Goal: Task Accomplishment & Management: Manage account settings

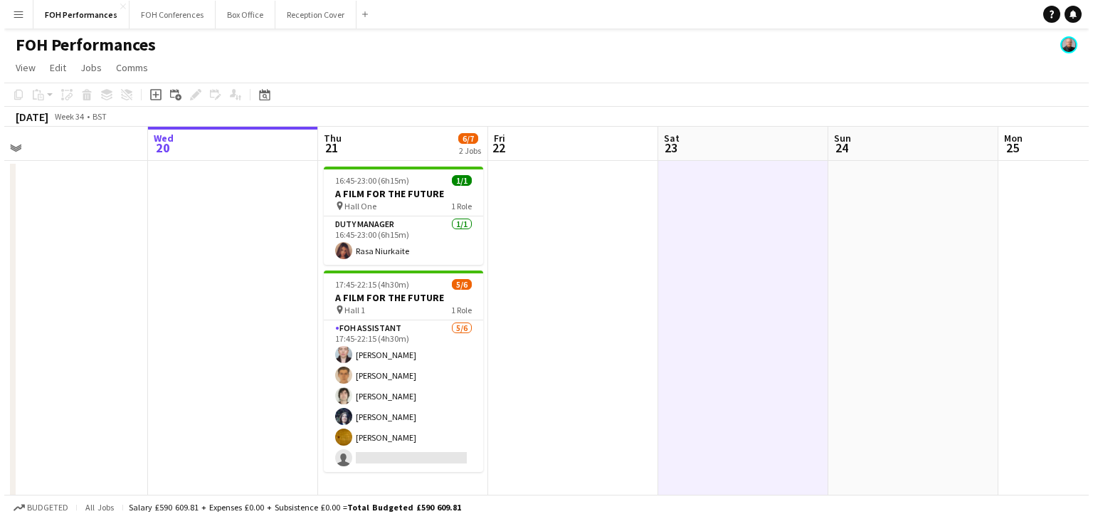
scroll to position [0, 557]
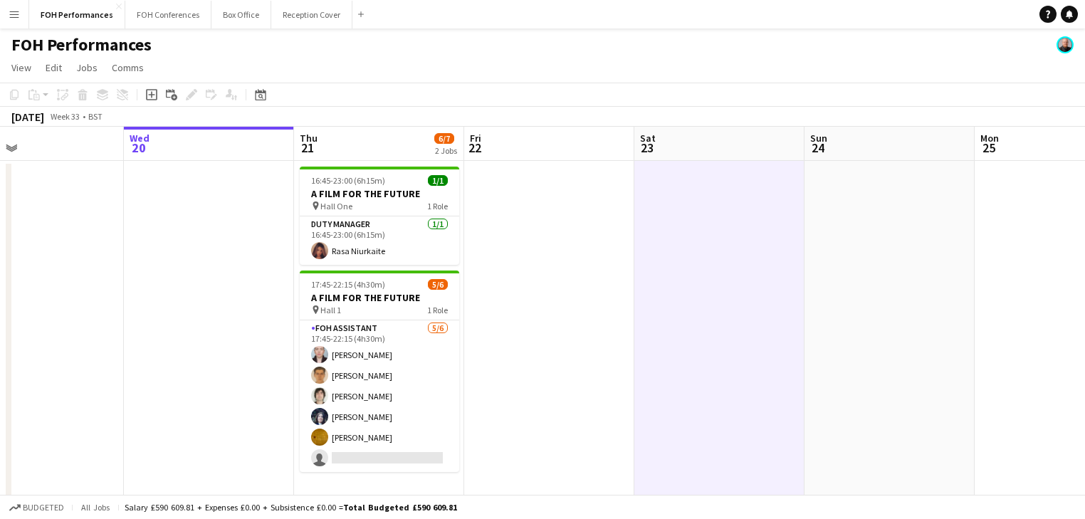
drag, startPoint x: 280, startPoint y: 329, endPoint x: 233, endPoint y: 317, distance: 48.5
click at [233, 317] on app-calendar-viewport "Sat 16 Sun 17 Mon 18 Tue 19 Wed 20 Thu 21 6/7 2 Jobs Fri 22 Sat 23 Sun 24 Mon 2…" at bounding box center [542, 325] width 1085 height 397
click at [154, 12] on button "FOH Conferences Close" at bounding box center [168, 15] width 86 height 28
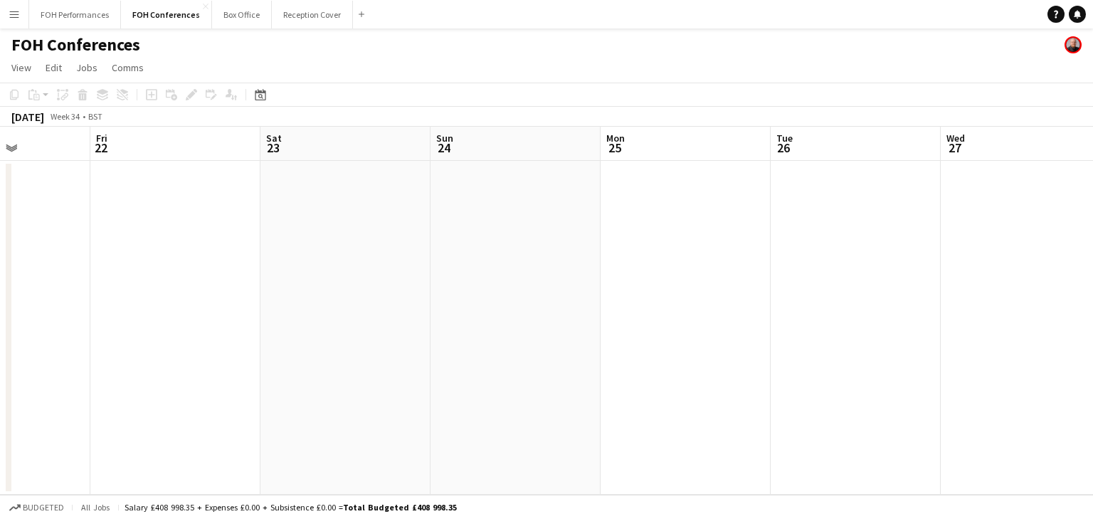
drag, startPoint x: 504, startPoint y: 256, endPoint x: 116, endPoint y: 233, distance: 388.6
click at [85, 240] on app-calendar-viewport "Tue 19 Wed 20 Thu 21 Fri 22 Sat 23 Sun 24 Mon 25 Tue 26 Wed 27 Thu 28 Fri 29 Sa…" at bounding box center [546, 311] width 1093 height 368
drag, startPoint x: 315, startPoint y: 266, endPoint x: 140, endPoint y: 228, distance: 179.3
click at [140, 228] on app-calendar-viewport "Tue 19 Wed 20 Thu 21 Fri 22 Sat 23 Sun 24 Mon 25 Tue 26 Wed 27 Thu 28 Fri 29 Sa…" at bounding box center [546, 311] width 1093 height 368
drag, startPoint x: 792, startPoint y: 297, endPoint x: 245, endPoint y: 239, distance: 549.7
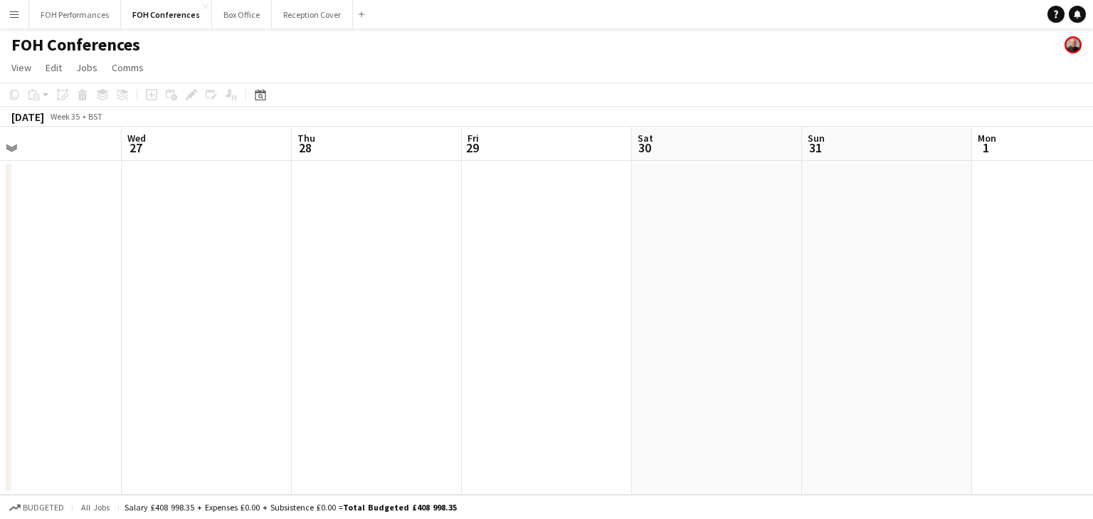
click at [245, 239] on app-calendar-viewport "Sun 24 Mon 25 Tue 26 Wed 27 Thu 28 Fri 29 Sat 30 Sun 31 Mon 1 Tue 2 Wed 3 Thu 4" at bounding box center [546, 311] width 1093 height 368
drag, startPoint x: 675, startPoint y: 303, endPoint x: 339, endPoint y: 236, distance: 342.4
click at [181, 254] on app-calendar-viewport "Sun 24 Mon 25 Tue 26 Wed 27 Thu 28 Fri 29 Sat 30 Sun 31 Mon 1 Tue 2 Wed 3 Thu 4" at bounding box center [546, 311] width 1093 height 368
drag, startPoint x: 732, startPoint y: 262, endPoint x: 163, endPoint y: 231, distance: 570.3
click at [163, 231] on app-calendar-viewport "Thu 28 Fri 29 Sat 30 Sun 31 Mon 1 Tue 2 Wed 3 Thu 4 Fri 5 Sat 6 Sun 7 Mon 8" at bounding box center [546, 311] width 1093 height 368
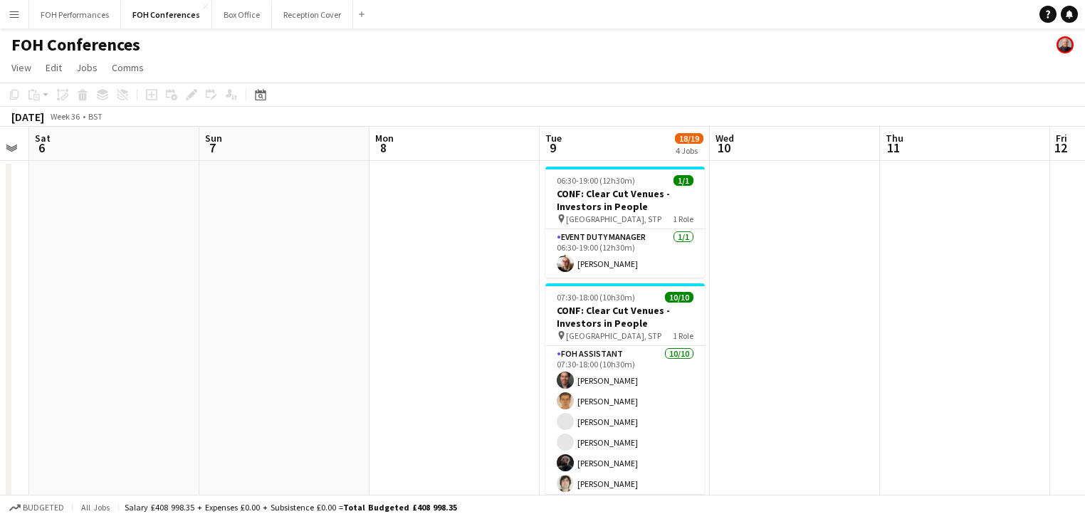
drag, startPoint x: 196, startPoint y: 255, endPoint x: 350, endPoint y: 240, distance: 154.5
click at [152, 245] on app-calendar-viewport "Wed 3 Thu 4 Fri 5 Sat 6 Sun 7 Mon 8 Tue 9 18/19 4 Jobs Wed 10 Thu 11 Fri 12 Sat…" at bounding box center [542, 492] width 1085 height 731
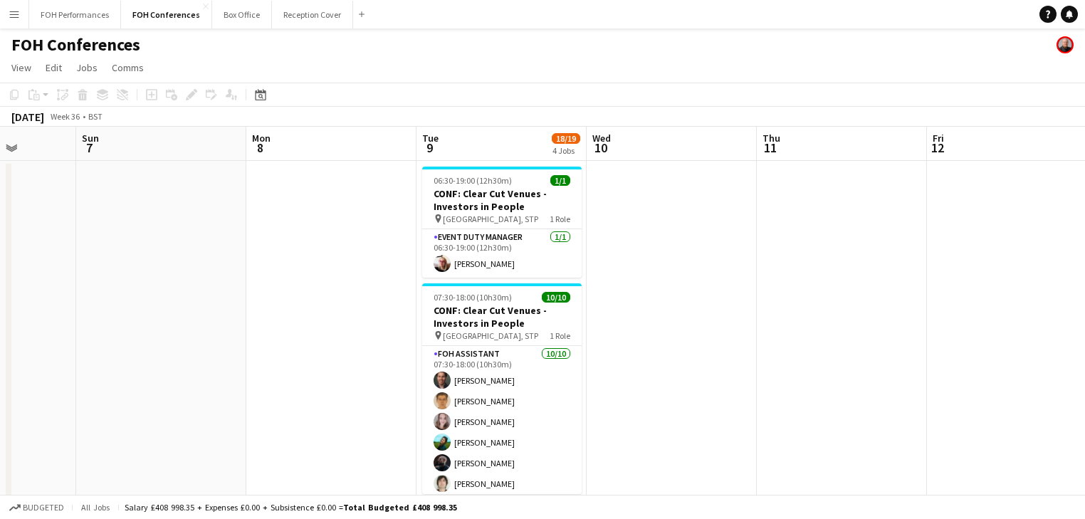
drag, startPoint x: 367, startPoint y: 278, endPoint x: 353, endPoint y: 268, distance: 17.8
click at [354, 274] on app-calendar-viewport "Wed 3 Thu 4 Fri 5 Sat 6 Sun 7 Mon 8 Tue 9 18/19 4 Jobs Wed 10 Thu 11 Fri 12 Sat…" at bounding box center [542, 492] width 1085 height 731
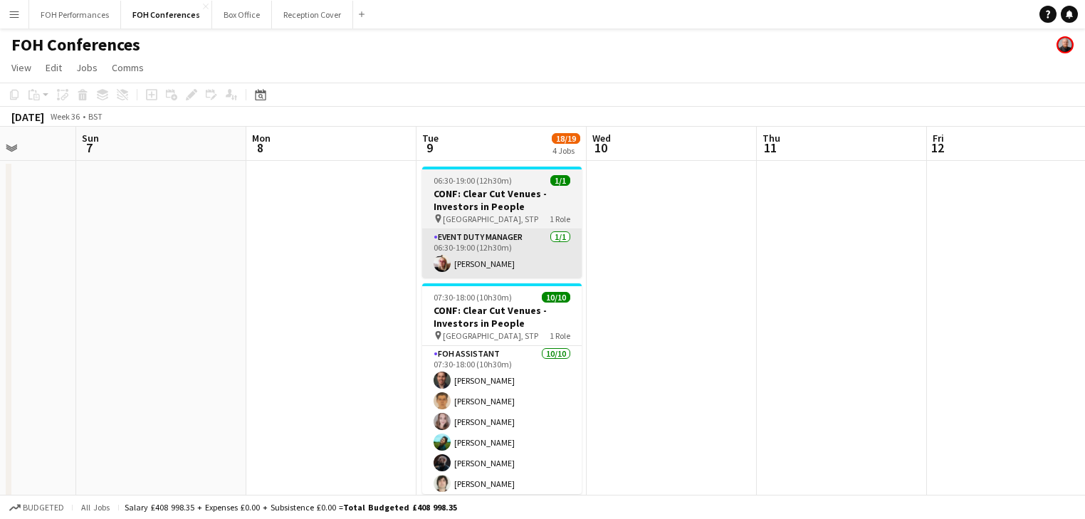
scroll to position [0, 606]
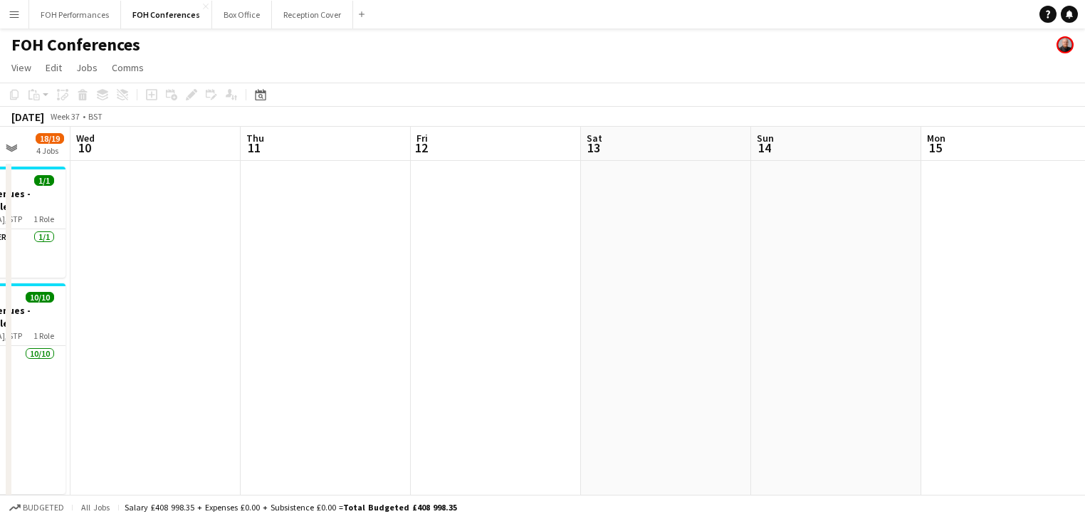
drag, startPoint x: 706, startPoint y: 236, endPoint x: 131, endPoint y: 187, distance: 577.3
click at [131, 187] on app-calendar-viewport "Sat 6 Sun 7 Mon 8 Tue 9 18/19 4 Jobs Wed 10 Thu 11 Fri 12 Sat 13 Sun 14 Mon 15 …" at bounding box center [542, 492] width 1085 height 731
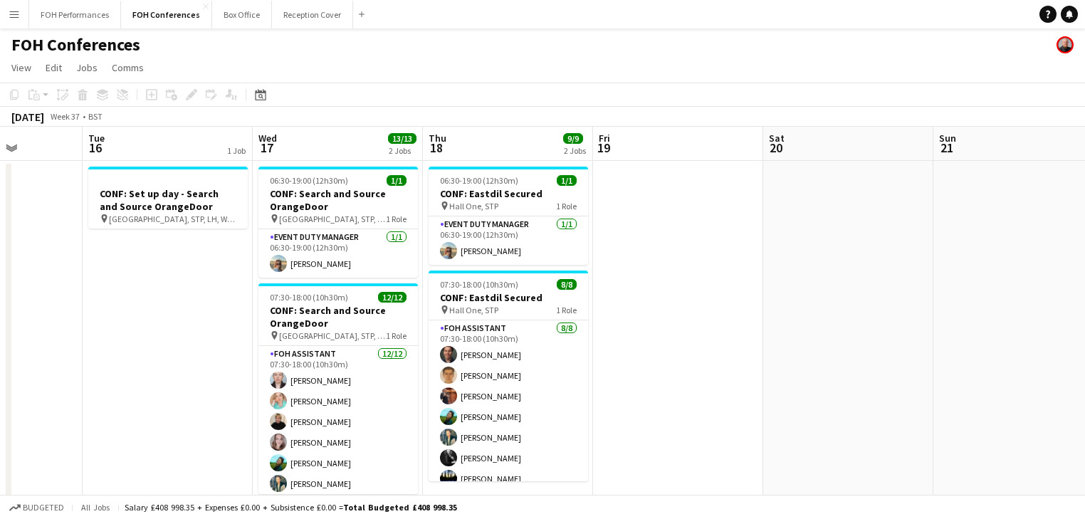
scroll to position [0, 485]
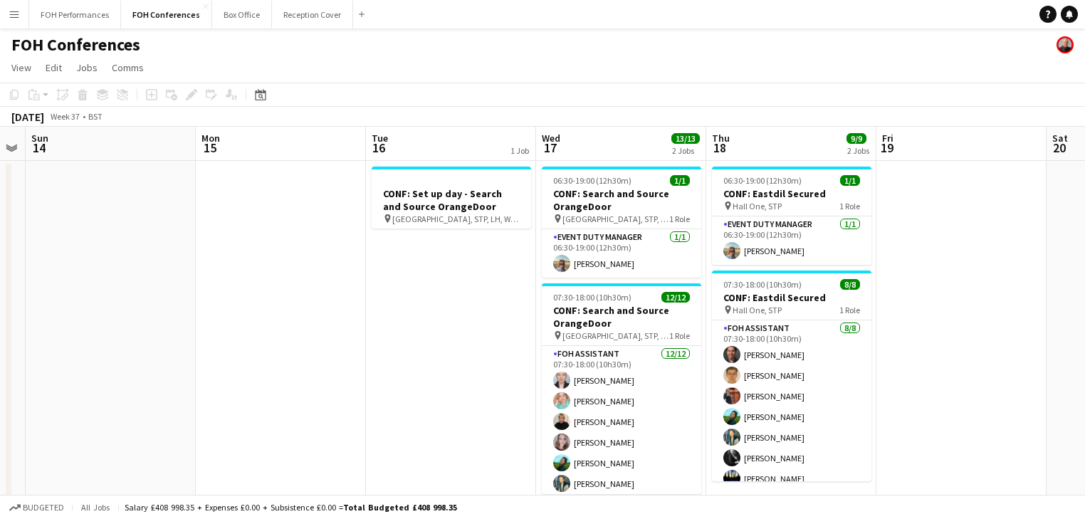
drag, startPoint x: 657, startPoint y: 253, endPoint x: 122, endPoint y: 177, distance: 540.0
click at [6, 185] on div "Thu 11 Fri 12 Sat 13 Sun 14 Mon 15 Tue 16 1 Job Wed 17 13/13 2 Jobs Thu 18 9/9 …" at bounding box center [542, 492] width 1085 height 731
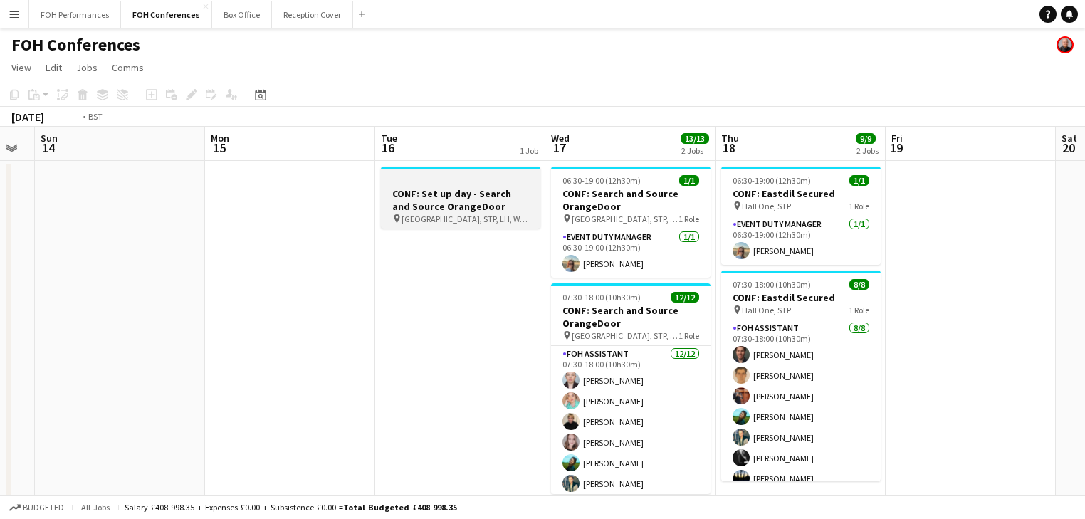
drag, startPoint x: 330, startPoint y: 280, endPoint x: 74, endPoint y: 188, distance: 272.2
click at [0, 189] on app-calendar-viewport "Thu 11 Fri 12 Sat 13 Sun 14 Mon 15 Tue 16 1 Job Wed 17 13/13 2 Jobs Thu 18 9/9 …" at bounding box center [542, 492] width 1085 height 731
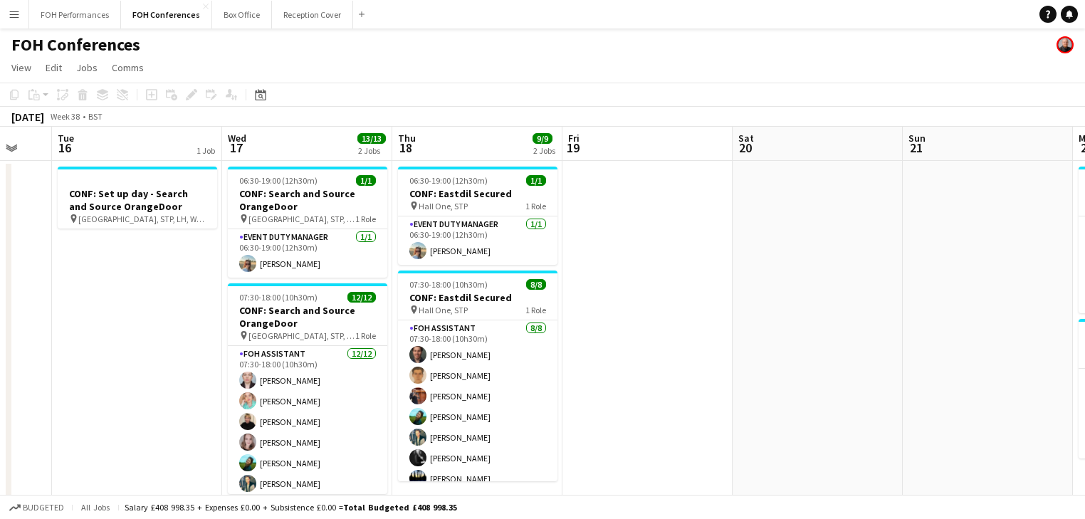
scroll to position [0, 658]
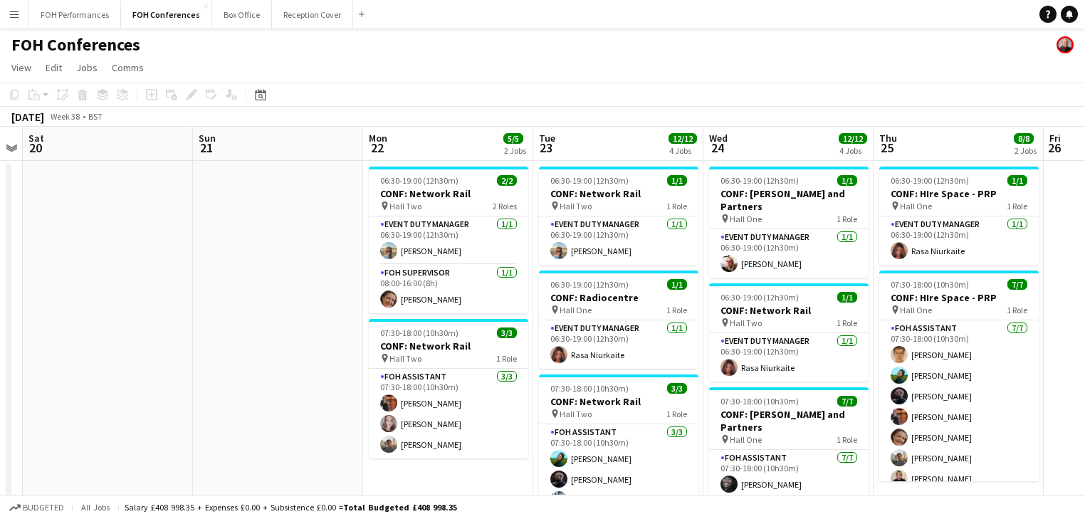
drag, startPoint x: 924, startPoint y: 330, endPoint x: 233, endPoint y: 236, distance: 696.8
click at [233, 236] on app-calendar-viewport "Tue 16 1 Job Wed 17 13/13 2 Jobs Thu 18 9/9 2 Jobs Fri 19 Sat 20 Sun 21 Mon 22 …" at bounding box center [542, 492] width 1085 height 731
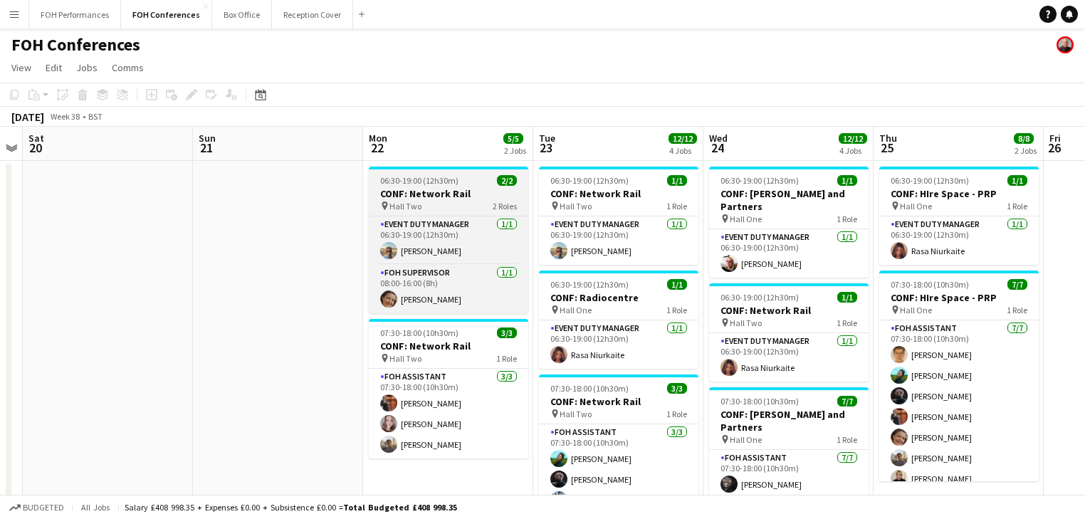
click at [427, 199] on h3 "CONF: Network Rail" at bounding box center [448, 193] width 159 height 13
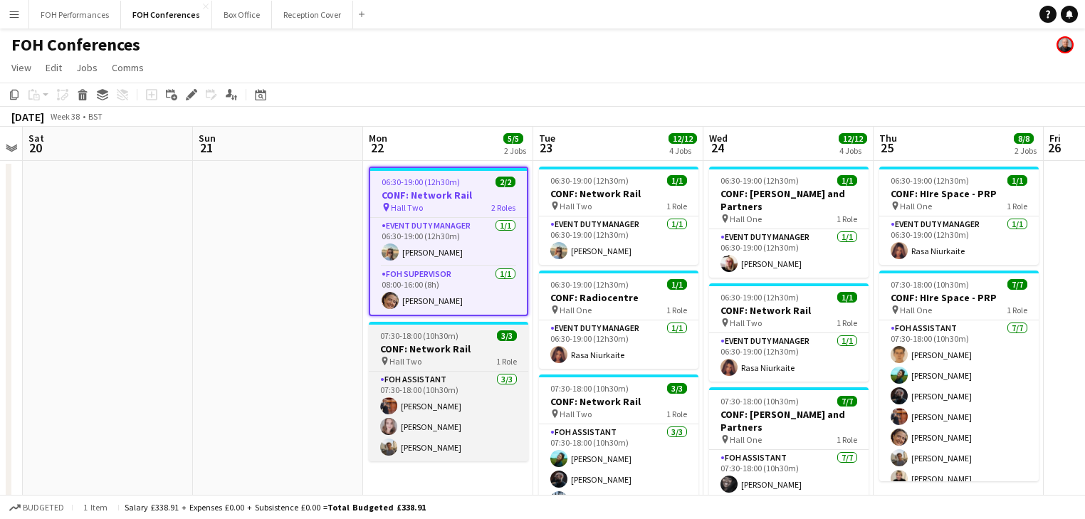
click at [421, 341] on app-job-card "07:30-18:00 (10h30m) 3/3 CONF: Network Rail pin Hall Two 1 Role FOH Assistant […" at bounding box center [448, 392] width 159 height 140
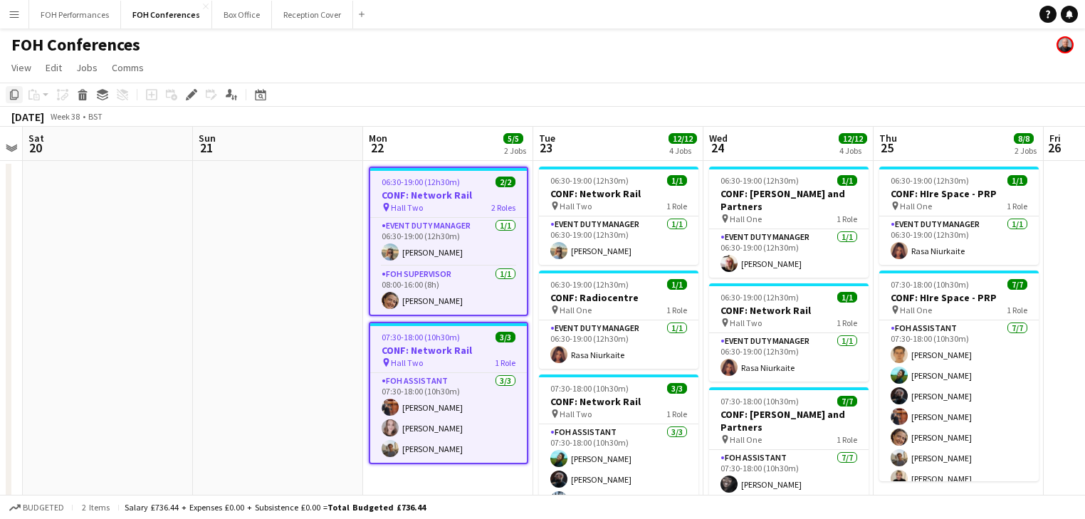
click at [15, 97] on icon at bounding box center [14, 95] width 9 height 10
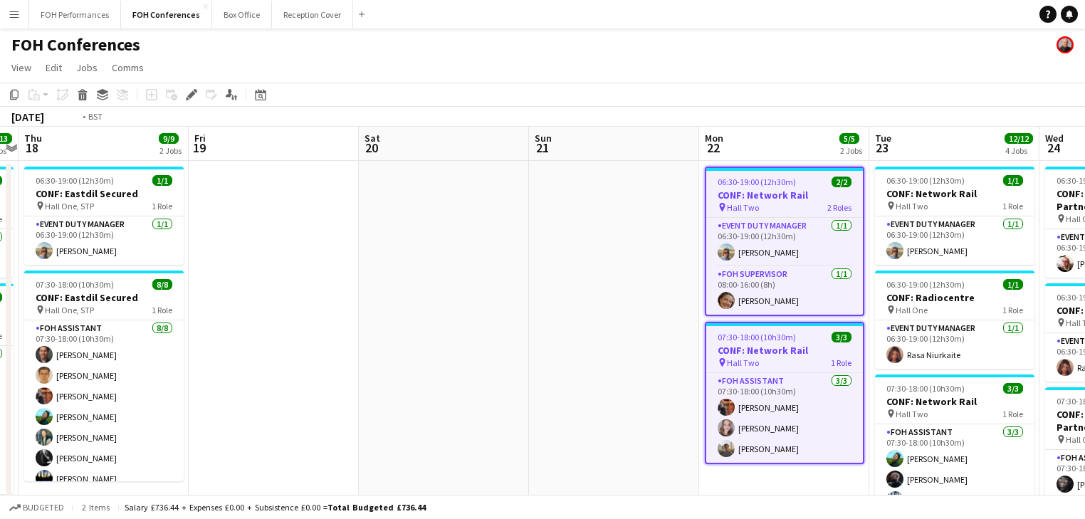
drag, startPoint x: 158, startPoint y: 268, endPoint x: 925, endPoint y: 323, distance: 769.4
click at [925, 323] on app-calendar-viewport "Tue 16 1 Job Wed 17 13/13 2 Jobs Thu 18 9/9 2 Jobs Fri 19 Sat 20 Sun 21 Mon 22 …" at bounding box center [542, 492] width 1085 height 731
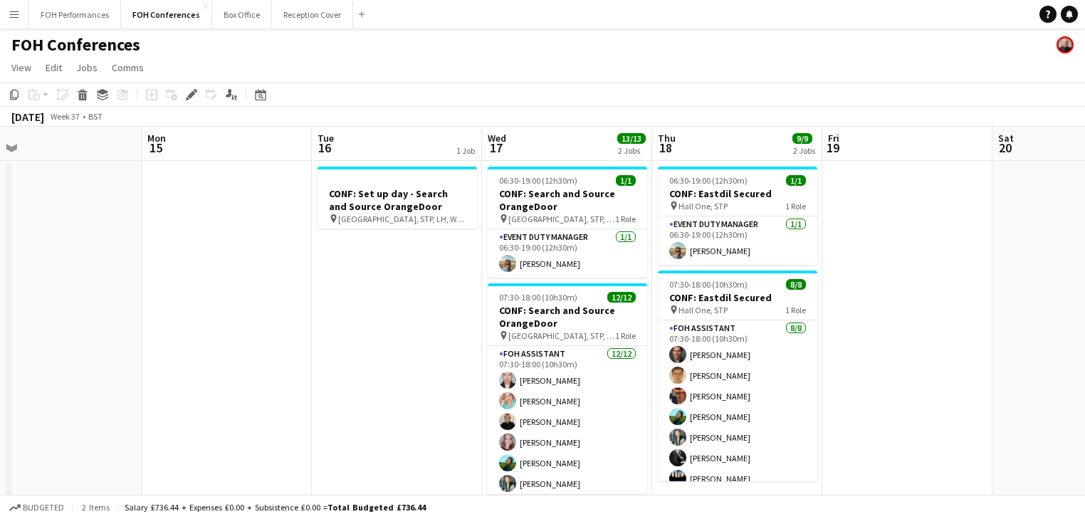
drag, startPoint x: 565, startPoint y: 330, endPoint x: 954, endPoint y: 332, distance: 388.7
click at [970, 332] on app-calendar-viewport "Fri 12 Sat 13 Sun 14 Mon 15 Tue 16 1 Job Wed 17 13/13 2 Jobs Thu 18 9/9 2 Jobs …" at bounding box center [542, 492] width 1085 height 731
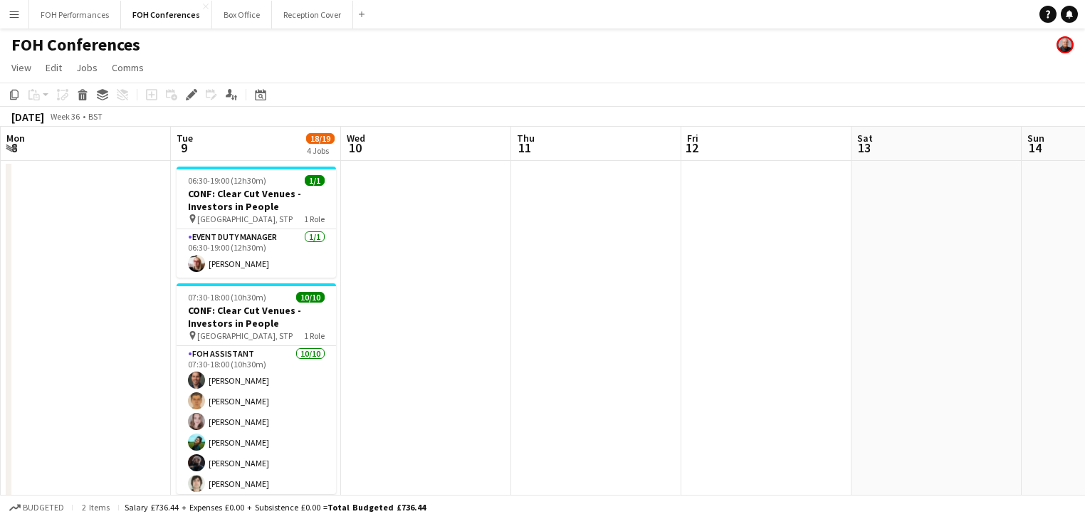
drag, startPoint x: 824, startPoint y: 317, endPoint x: 530, endPoint y: 317, distance: 294.7
click at [839, 317] on app-calendar-viewport "Fri 5 Sat 6 Sun 7 Mon 8 Tue 9 18/19 4 Jobs Wed 10 Thu 11 Fri 12 Sat 13 Sun 14 M…" at bounding box center [542, 492] width 1085 height 731
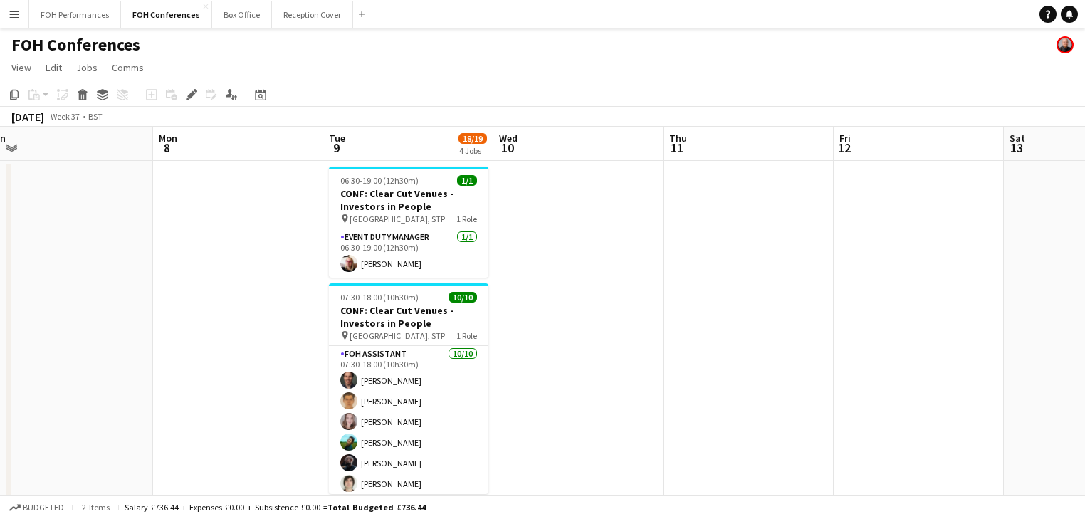
drag, startPoint x: 421, startPoint y: 317, endPoint x: 830, endPoint y: 317, distance: 409.3
click at [830, 317] on app-calendar-viewport "Fri 5 Sat 6 Sun 7 Mon 8 Tue 9 18/19 4 Jobs Wed 10 Thu 11 Fri 12 Sat 13 Sun 14 M…" at bounding box center [542, 492] width 1085 height 731
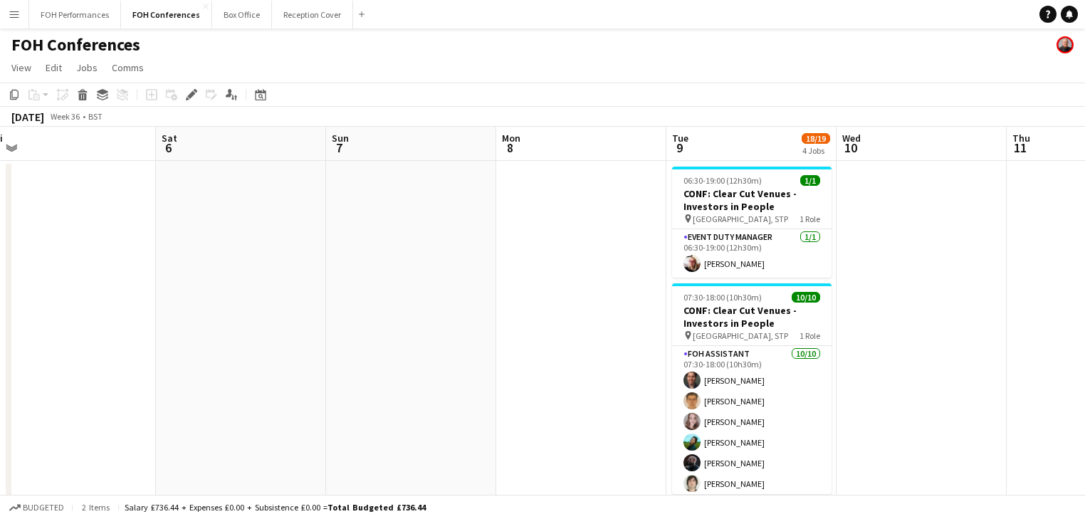
drag, startPoint x: 315, startPoint y: 321, endPoint x: 774, endPoint y: 321, distance: 459.1
click at [776, 321] on app-calendar-viewport "Wed 3 Thu 4 Fri 5 Sat 6 Sun 7 Mon 8 Tue 9 18/19 4 Jobs Wed 10 Thu 11 Fri 12 Sat…" at bounding box center [542, 492] width 1085 height 731
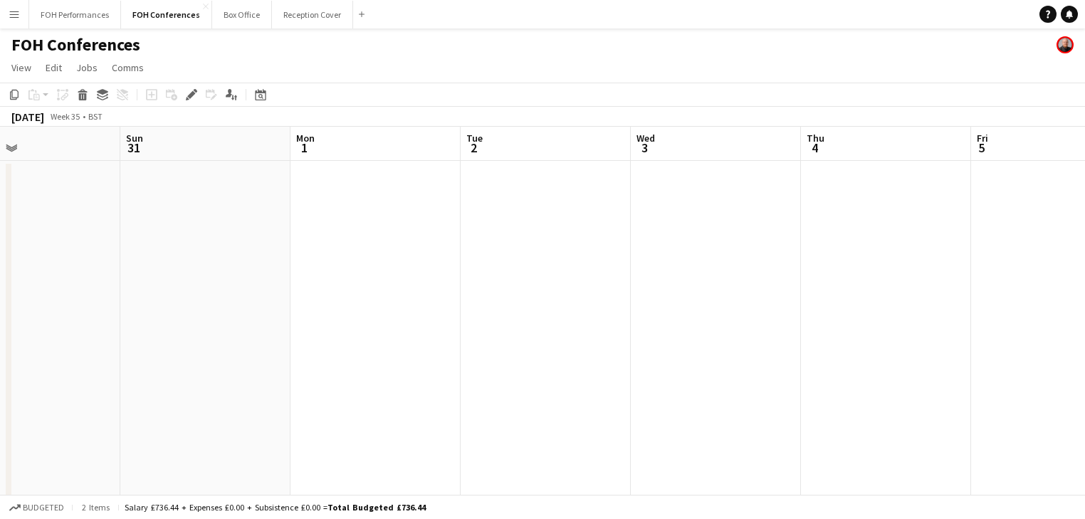
drag, startPoint x: 483, startPoint y: 310, endPoint x: 752, endPoint y: 308, distance: 269.1
click at [752, 308] on app-calendar-viewport "Thu 28 Fri 29 Sat 30 Sun 31 Mon 1 Tue 2 Wed 3 Thu 4 Fri 5 Sat 6 Sun 7 Mon 8" at bounding box center [542, 492] width 1085 height 731
drag, startPoint x: 419, startPoint y: 327, endPoint x: 827, endPoint y: 330, distance: 408.6
click at [843, 328] on app-calendar-viewport "Mon 25 Tue 26 Wed 27 Thu 28 Fri 29 Sat 30 Sun 31 Mon 1 Tue 2 Wed 3 Thu 4 Fri 5" at bounding box center [542, 492] width 1085 height 731
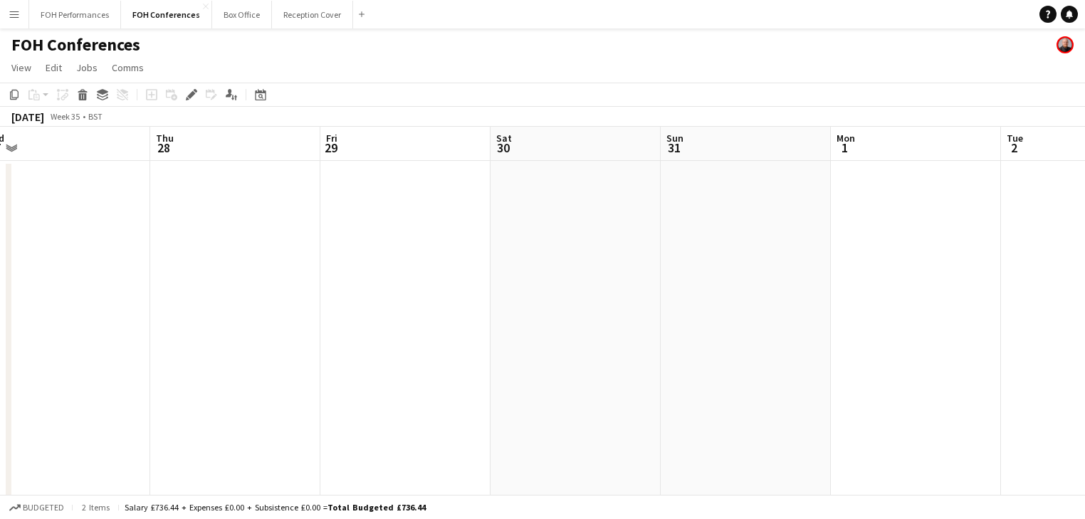
drag, startPoint x: 698, startPoint y: 296, endPoint x: 836, endPoint y: 295, distance: 138.8
click at [836, 295] on app-calendar-viewport "Mon 25 Tue 26 Wed 27 Thu 28 Fri 29 Sat 30 Sun 31 Mon 1 Tue 2 Wed 3 Thu 4 Fri 5" at bounding box center [542, 492] width 1085 height 731
drag, startPoint x: 597, startPoint y: 299, endPoint x: 725, endPoint y: 288, distance: 128.6
click at [801, 302] on app-calendar-viewport "Fri 22 Sat 23 Sun 24 Mon 25 Tue 26 Wed 27 Thu 28 Fri 29 Sat 30 Sun 31 Mon 1 Tue…" at bounding box center [542, 492] width 1085 height 731
drag, startPoint x: 717, startPoint y: 286, endPoint x: 683, endPoint y: 288, distance: 34.2
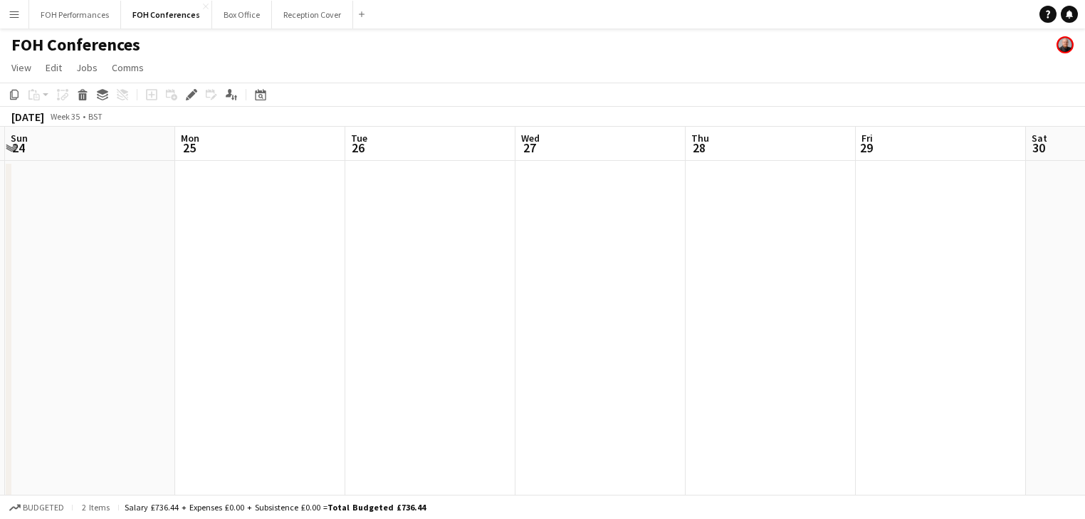
click at [715, 288] on app-calendar-viewport "Fri 22 Sat 23 Sun 24 Mon 25 Tue 26 Wed 27 Thu 28 Fri 29 Sat 30 Sun 31 Mon 1 Tue…" at bounding box center [542, 492] width 1085 height 731
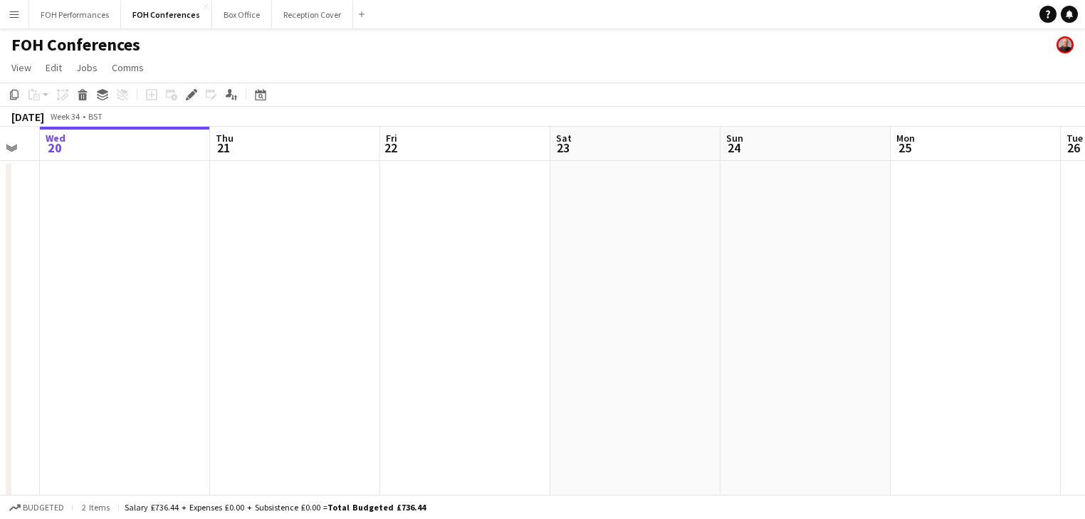
drag, startPoint x: 417, startPoint y: 308, endPoint x: 253, endPoint y: 274, distance: 167.1
click at [805, 311] on app-calendar-viewport "Mon 18 Tue 19 Wed 20 Thu 21 Fri 22 Sat 23 Sun 24 Mon 25 Tue 26 Wed 27 Thu 28 Fr…" at bounding box center [542, 492] width 1085 height 731
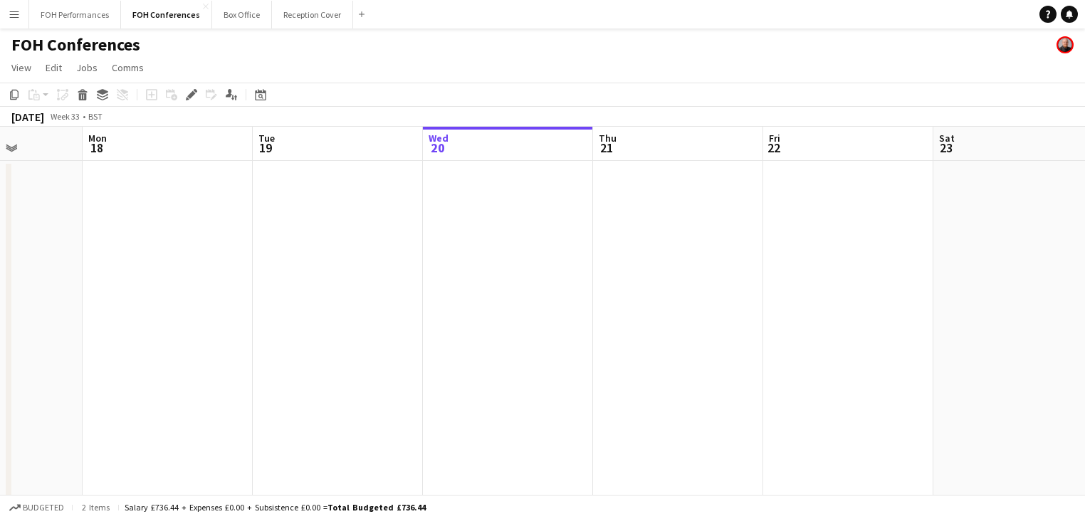
drag, startPoint x: 401, startPoint y: 284, endPoint x: 458, endPoint y: 288, distance: 57.1
click at [463, 289] on app-calendar-viewport "Fri 15 Sat 16 Sun 17 Mon 18 Tue 19 Wed 20 Thu 21 Fri 22 Sat 23 Sun 24 Mon 25 Tu…" at bounding box center [542, 492] width 1085 height 731
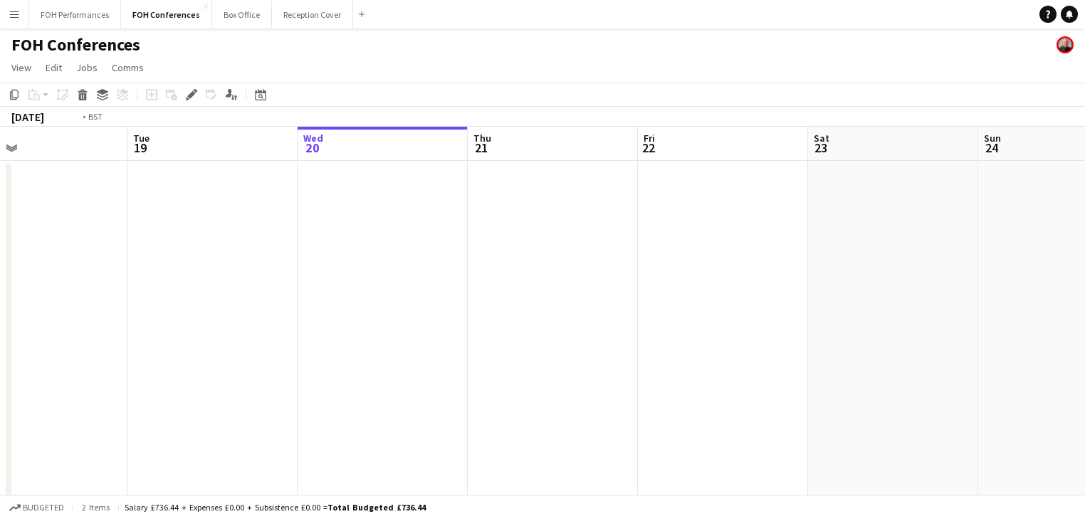
drag, startPoint x: 469, startPoint y: 303, endPoint x: 135, endPoint y: 253, distance: 338.3
click at [135, 256] on app-calendar-viewport "Fri 15 Sat 16 Sun 17 Mon 18 Tue 19 Wed 20 Thu 21 Fri 22 Sat 23 Sun 24 Mon 25 Tu…" at bounding box center [542, 492] width 1085 height 731
drag, startPoint x: 461, startPoint y: 288, endPoint x: 464, endPoint y: 270, distance: 18.0
click at [293, 278] on app-calendar-viewport "Tue 19 Wed 20 Thu 21 Fri 22 Sat 23 Sun 24 Mon 25 Tue 26 Wed 27 Thu 28 Fri 29 Sa…" at bounding box center [542, 492] width 1085 height 731
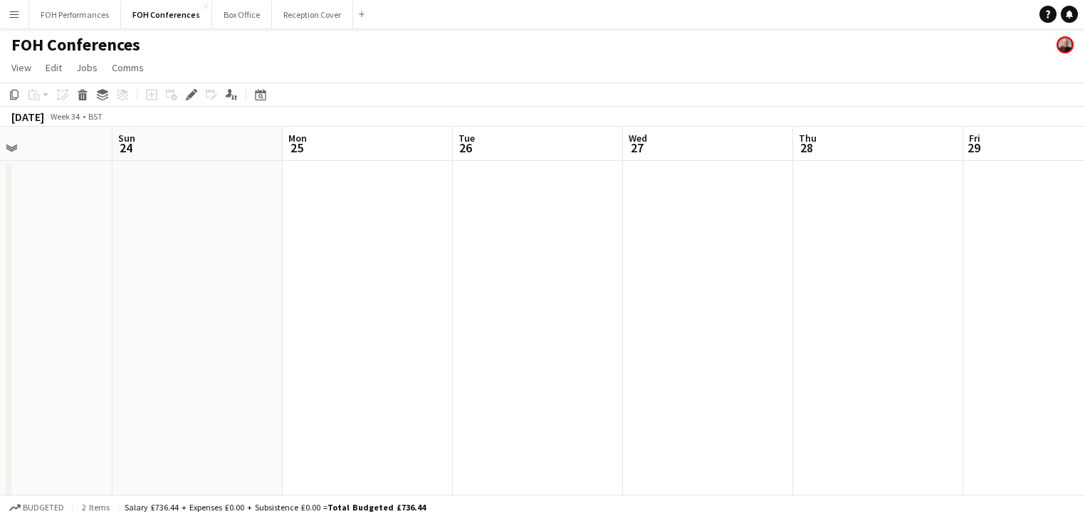
drag, startPoint x: 577, startPoint y: 288, endPoint x: 242, endPoint y: 253, distance: 337.1
click at [221, 258] on app-calendar-viewport "Thu 21 Fri 22 Sat 23 Sun 24 Mon 25 Tue 26 Wed 27 Thu 28 Fri 29 Sat 30 Sun 31 Mo…" at bounding box center [542, 492] width 1085 height 731
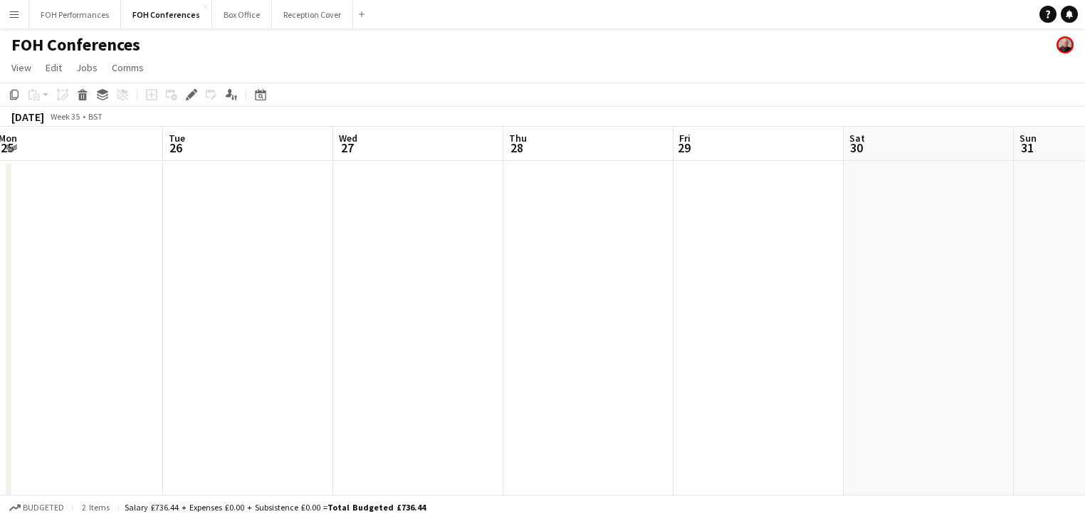
drag, startPoint x: 669, startPoint y: 273, endPoint x: 525, endPoint y: 242, distance: 147.0
click at [392, 244] on app-calendar-viewport "Sat 23 Sun 24 Mon 25 Tue 26 Wed 27 Thu 28 Fri 29 Sat 30 Sun 31 Mon 1 Tue 2 Wed 3" at bounding box center [542, 492] width 1085 height 731
click at [539, 241] on app-date-cell at bounding box center [600, 509] width 170 height 697
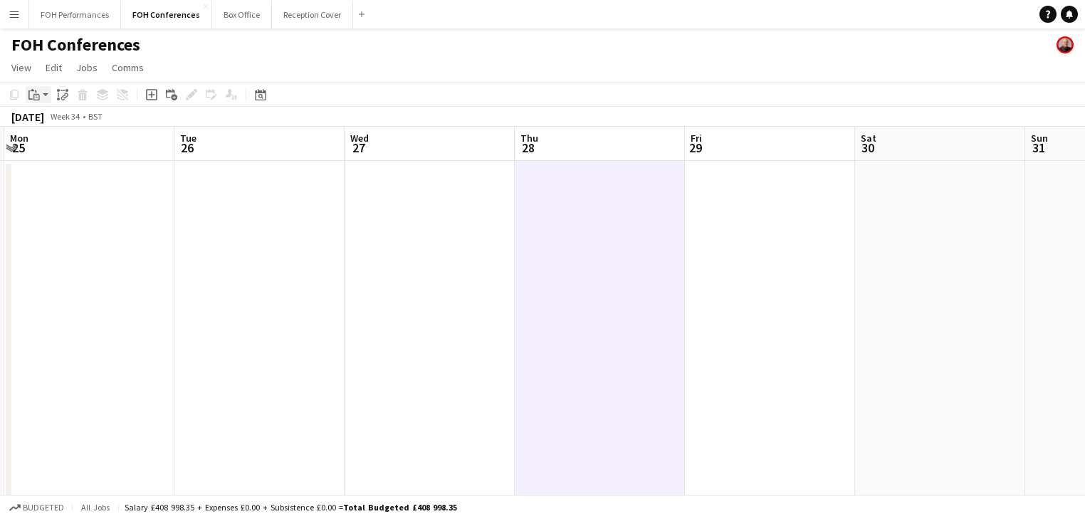
click at [46, 95] on app-action-btn "Paste" at bounding box center [39, 94] width 26 height 17
click at [48, 122] on link "Paste Ctrl+V" at bounding box center [105, 121] width 134 height 13
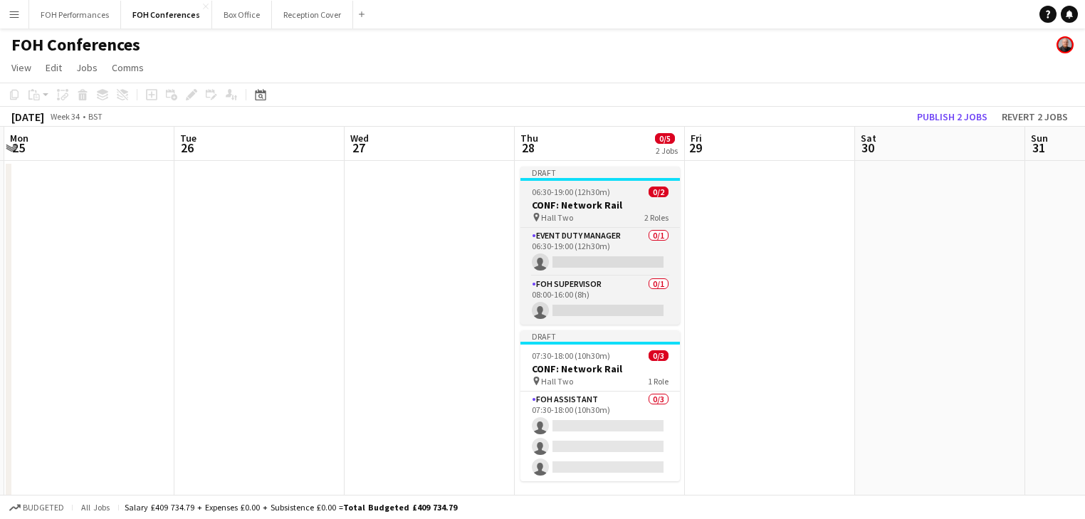
click at [547, 206] on h3 "CONF: Network Rail" at bounding box center [599, 205] width 159 height 13
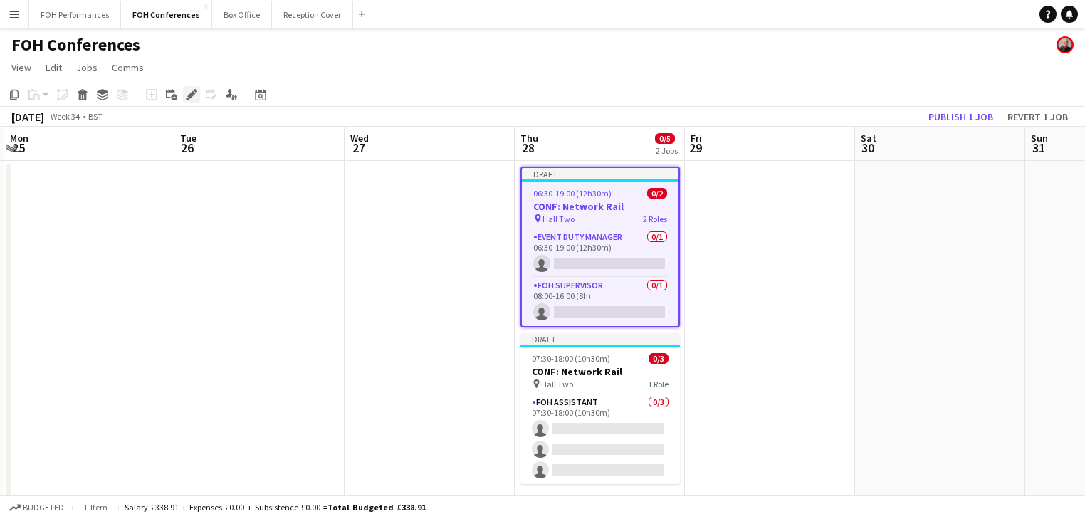
click at [190, 95] on icon at bounding box center [191, 95] width 8 height 8
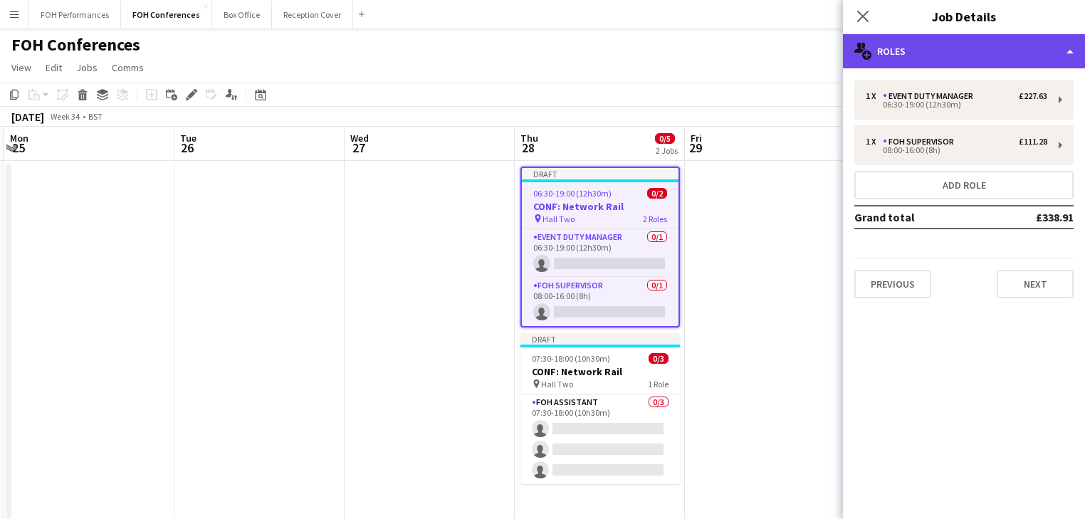
drag, startPoint x: 915, startPoint y: 53, endPoint x: 1007, endPoint y: 131, distance: 121.2
click at [915, 53] on div "multiple-users-add Roles" at bounding box center [964, 51] width 242 height 34
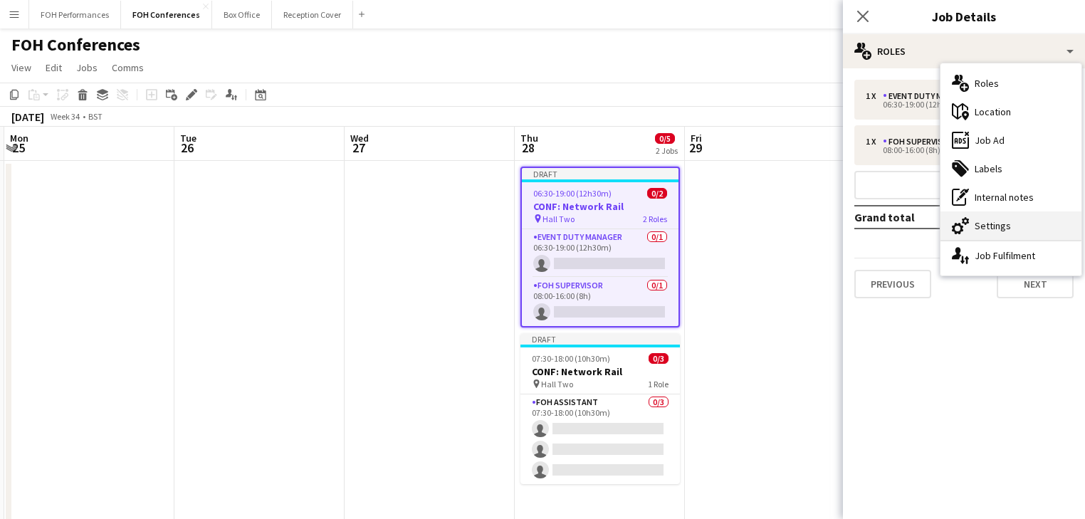
click at [1007, 228] on div "cog-double-3 Settings" at bounding box center [1010, 225] width 141 height 28
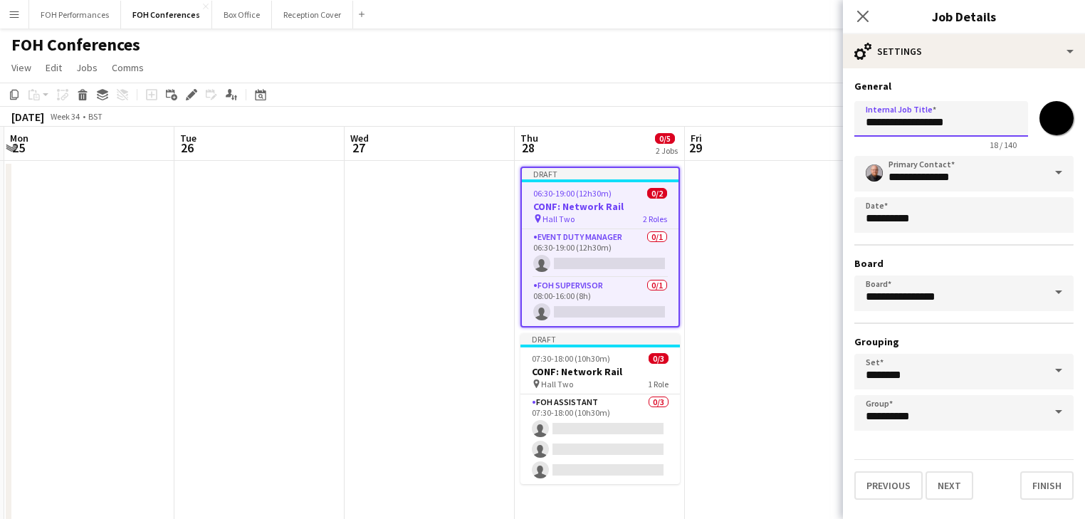
drag, startPoint x: 976, startPoint y: 120, endPoint x: 900, endPoint y: 123, distance: 76.2
click at [900, 123] on input "**********" at bounding box center [941, 119] width 174 height 36
drag, startPoint x: 581, startPoint y: 375, endPoint x: 720, endPoint y: 288, distance: 164.3
click at [582, 375] on h3 "CONF: Network Rail" at bounding box center [599, 371] width 159 height 13
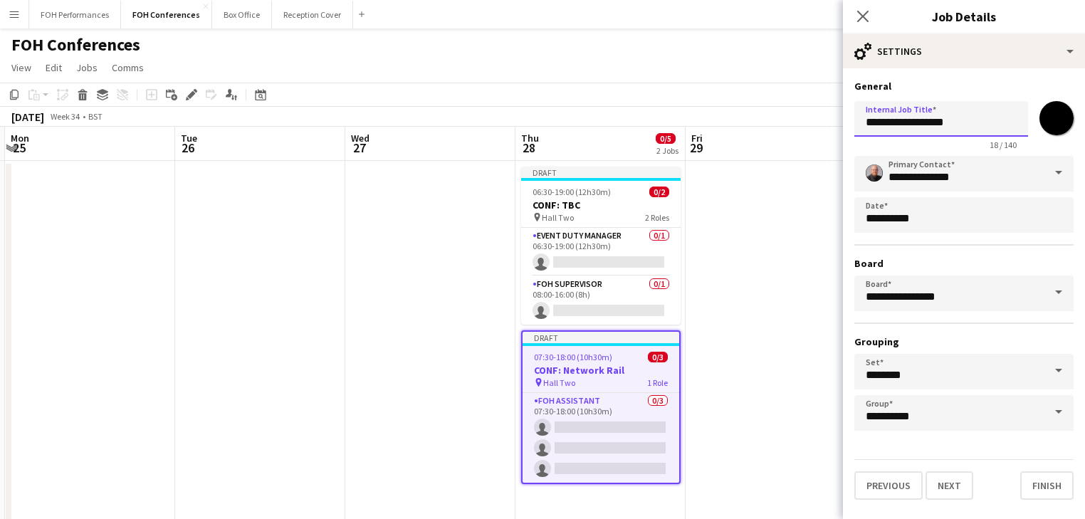
drag
click at [899, 119] on input "**********" at bounding box center [941, 119] width 174 height 36
type input "*********"
click at [774, 246] on app-date-cell at bounding box center [770, 509] width 170 height 697
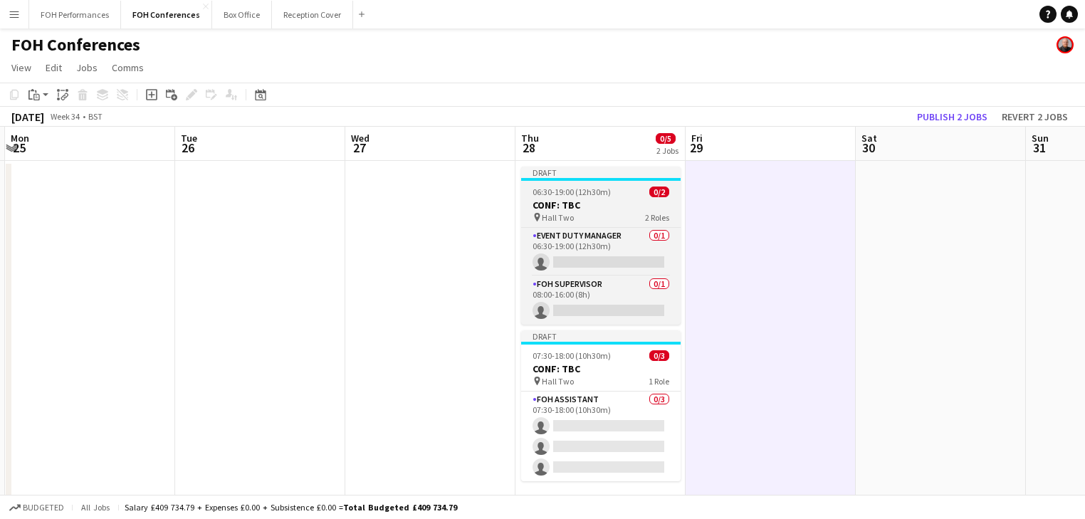
click at [562, 210] on h3 "CONF: TBC" at bounding box center [600, 205] width 159 height 13
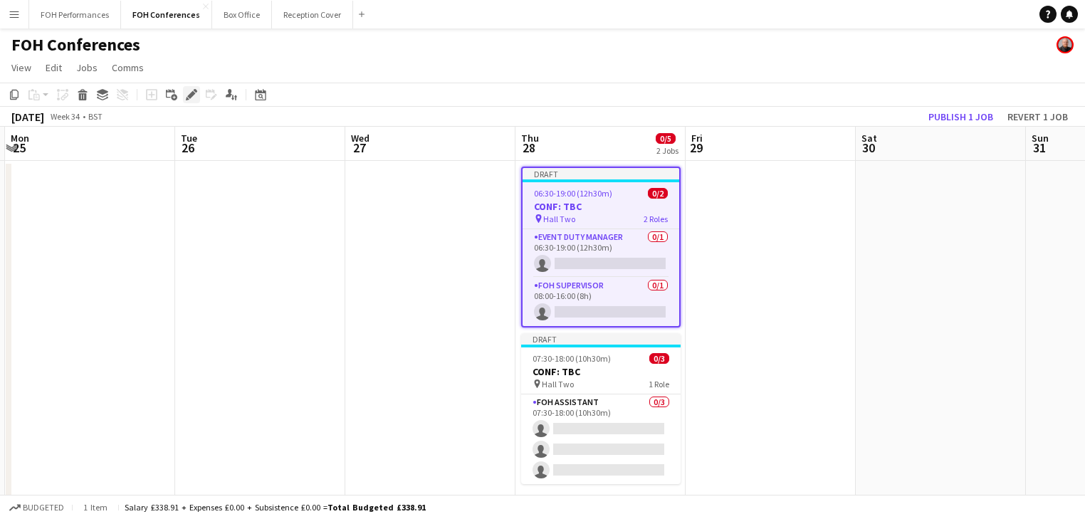
click at [194, 93] on icon "Edit" at bounding box center [191, 94] width 11 height 11
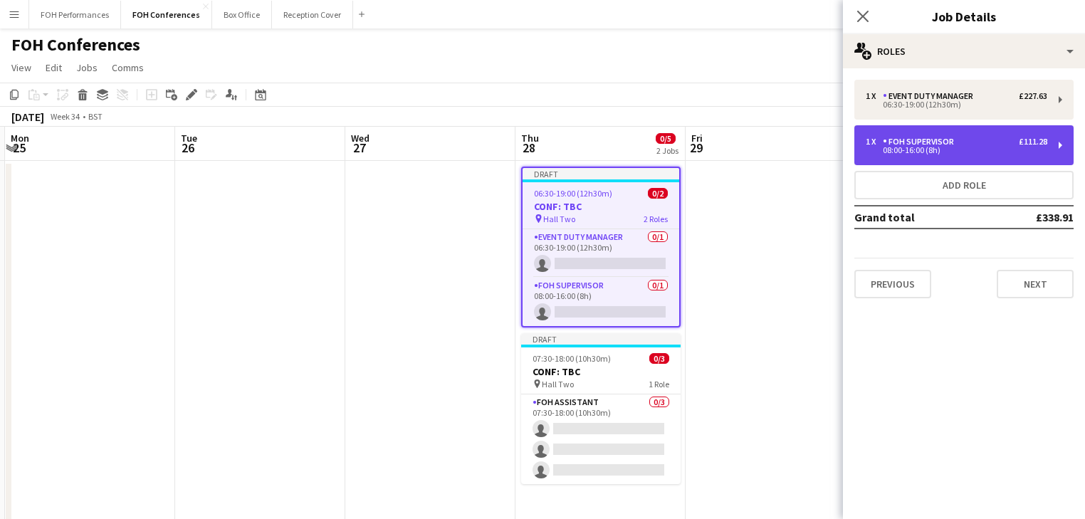
click at [976, 141] on div "1 x FOH Supervisor £111.28" at bounding box center [957, 142] width 182 height 10
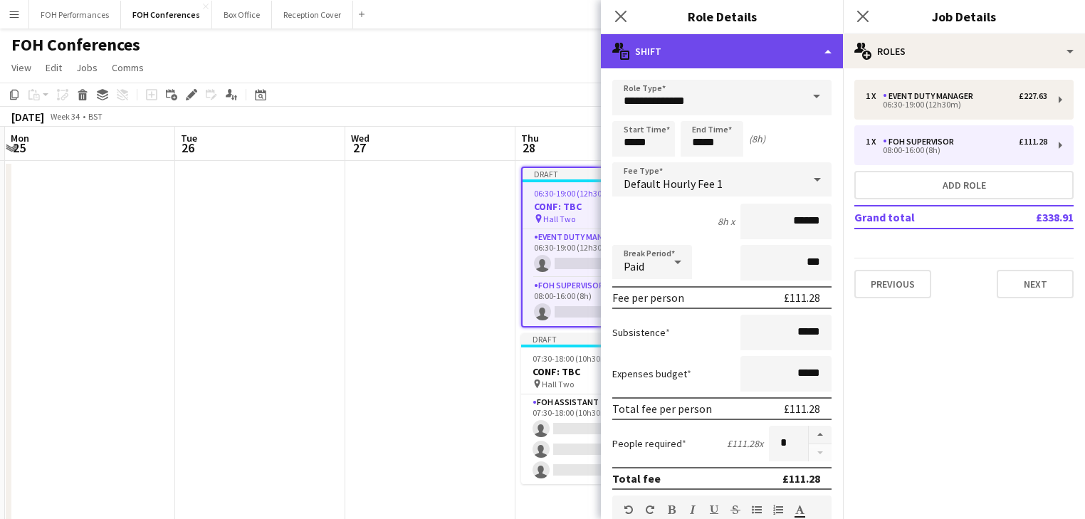
click at [684, 34] on div "multiple-actions-text Shift" at bounding box center [722, 51] width 242 height 34
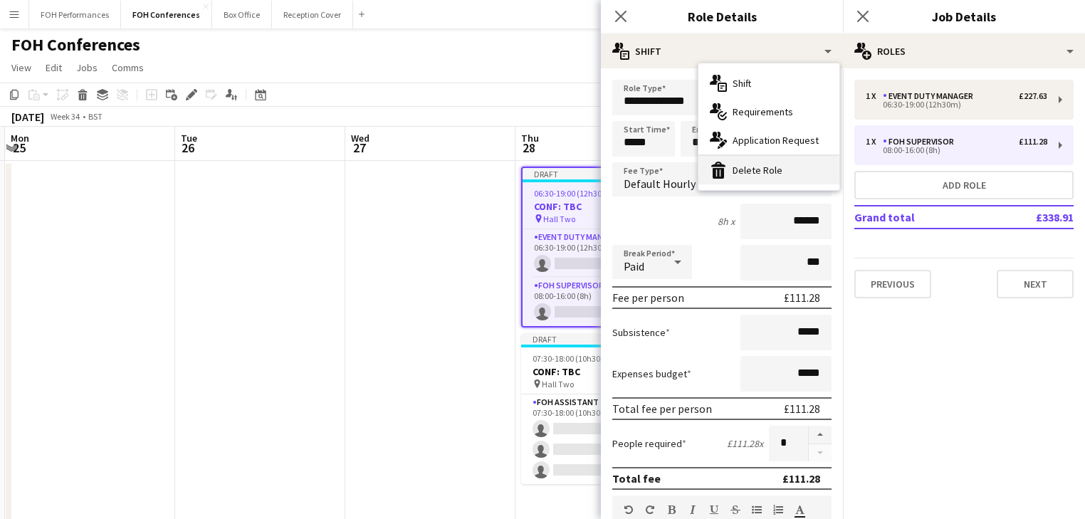
click at [747, 170] on div "bin-2 Delete Role" at bounding box center [768, 170] width 141 height 28
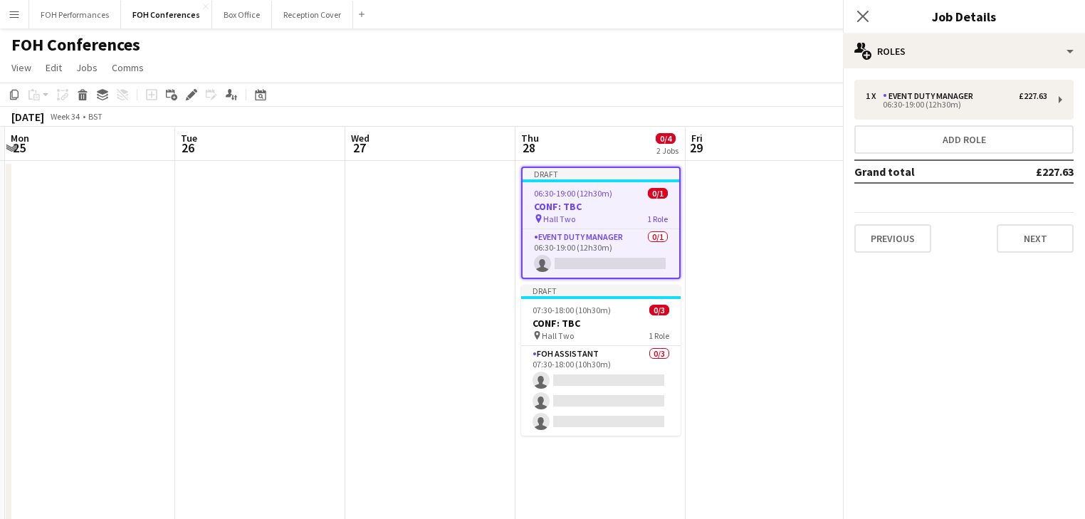
click at [350, 273] on app-date-cell at bounding box center [430, 509] width 170 height 697
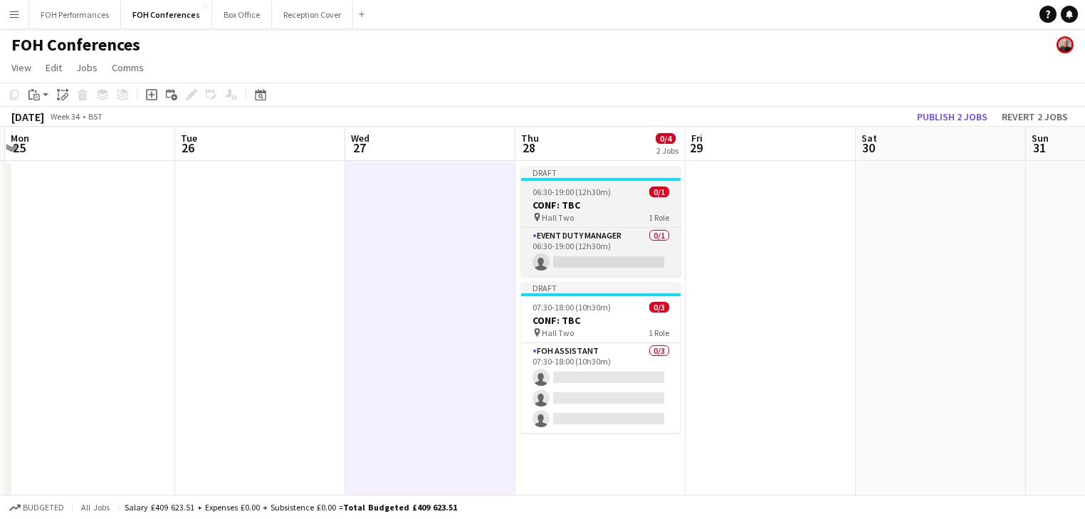
click at [578, 205] on h3 "CONF: TBC" at bounding box center [600, 205] width 159 height 13
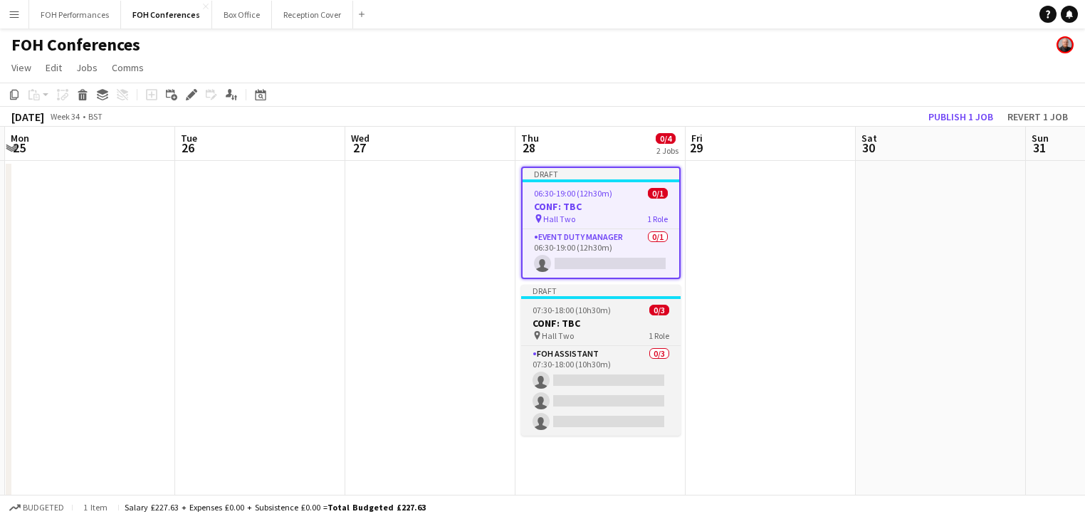
click at [569, 326] on h3 "CONF: TBC" at bounding box center [600, 323] width 159 height 13
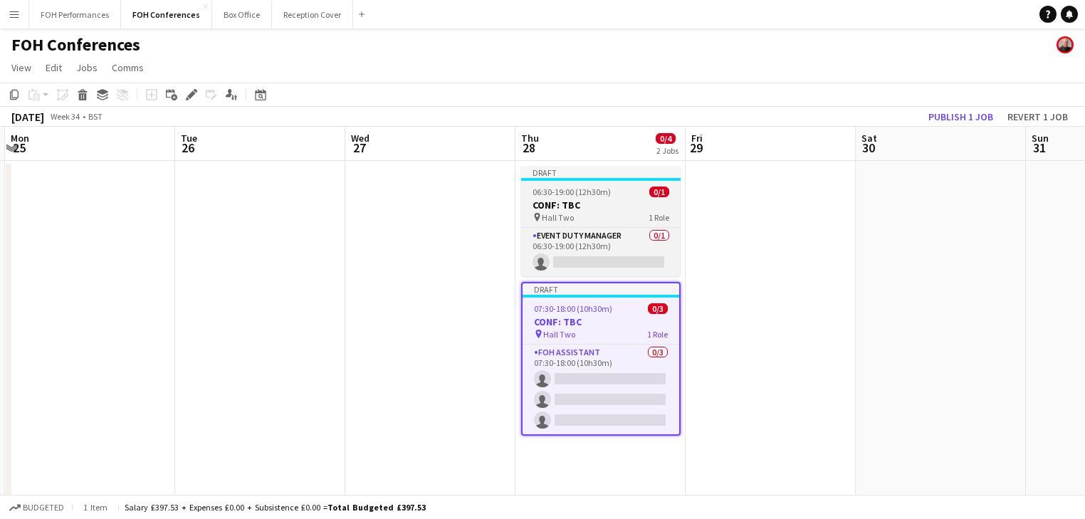
click at [580, 211] on div "pin Hall Two 1 Role" at bounding box center [600, 216] width 159 height 11
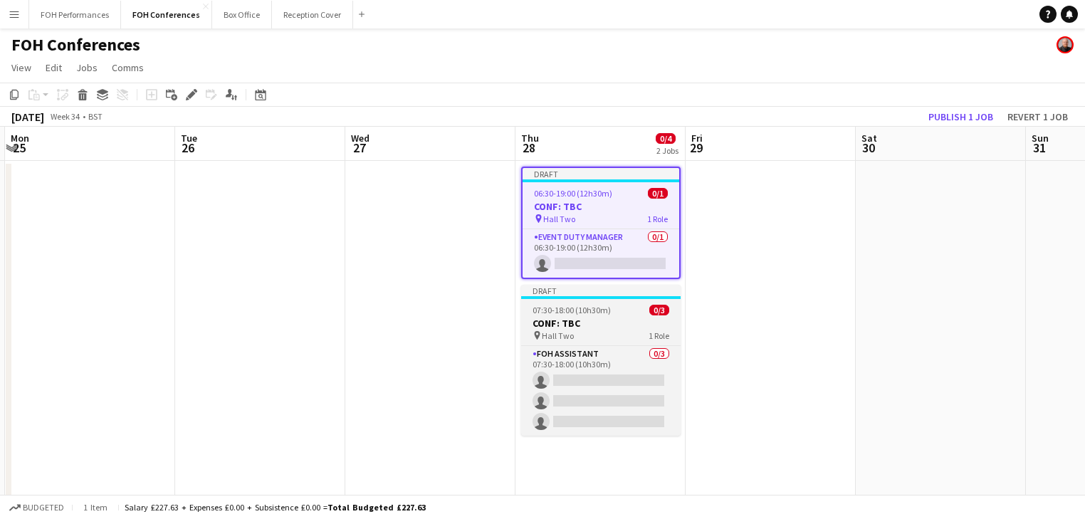
click at [578, 317] on h3 "CONF: TBC" at bounding box center [600, 323] width 159 height 13
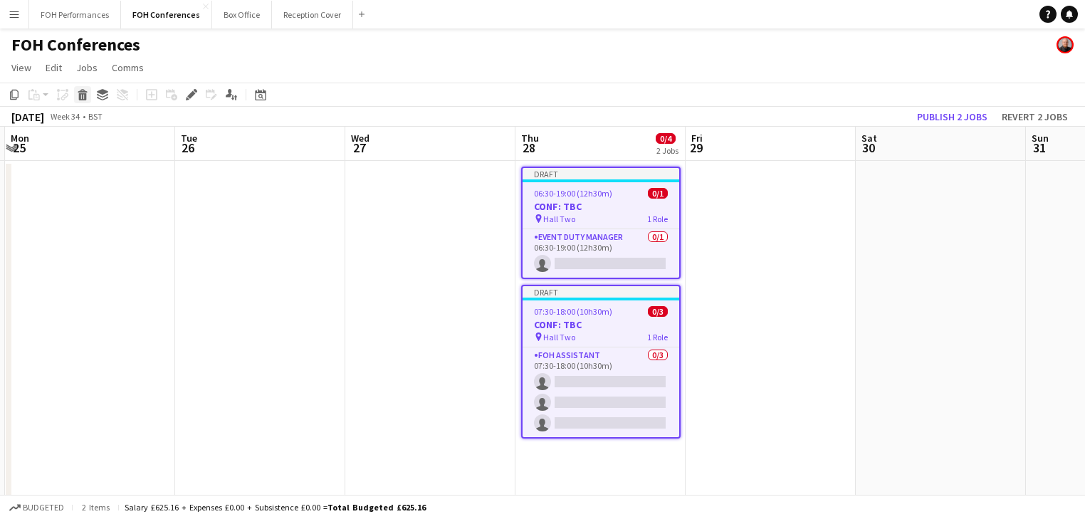
click at [88, 93] on icon "Delete" at bounding box center [82, 94] width 11 height 11
